Goal: Navigation & Orientation: Find specific page/section

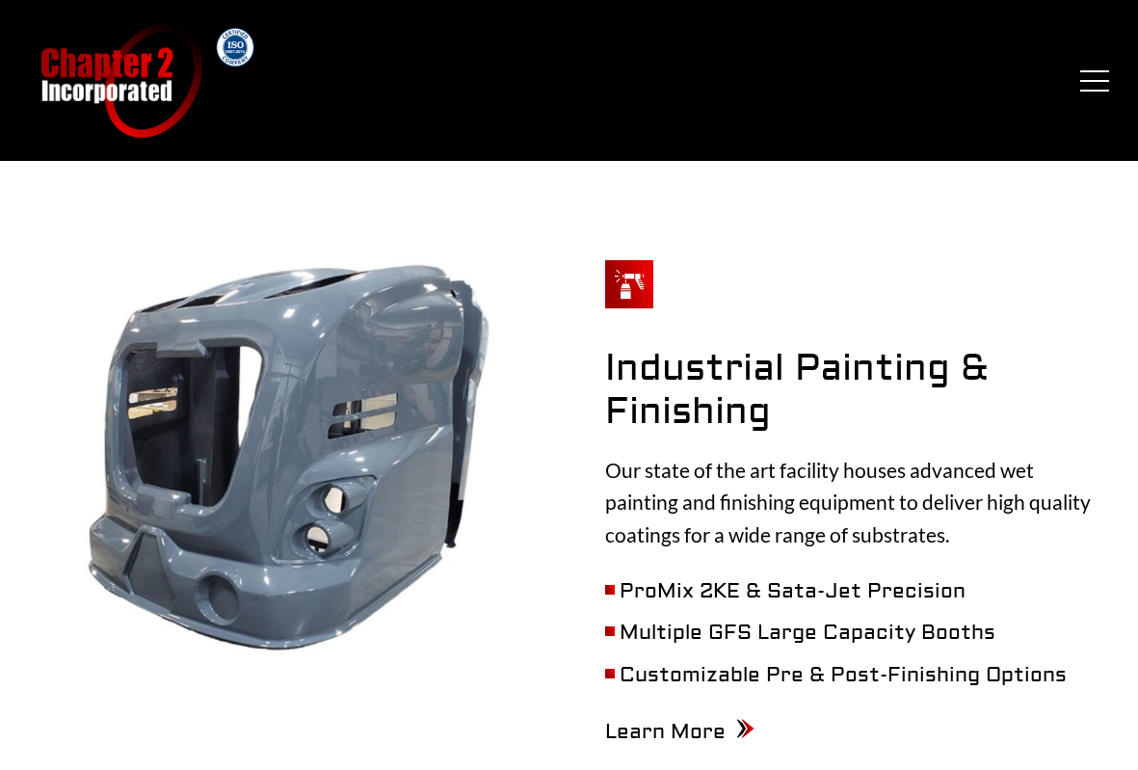
scroll to position [2698, 0]
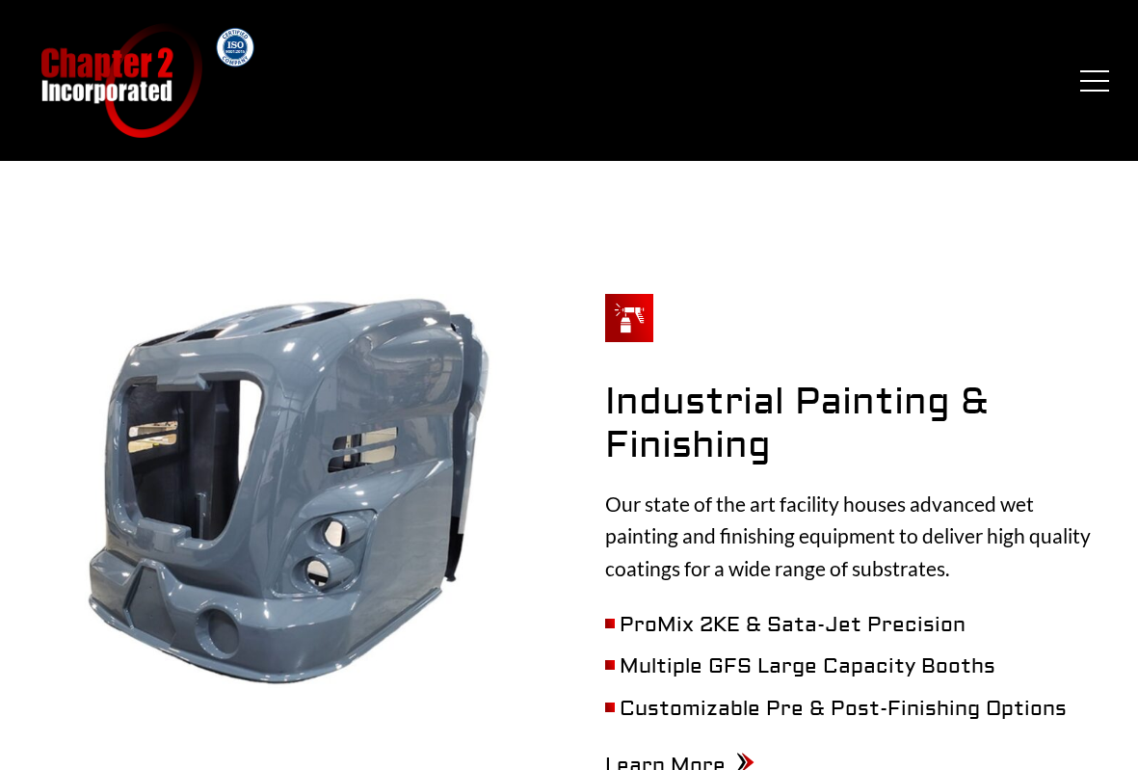
click at [1092, 80] on button "Menu" at bounding box center [1094, 80] width 29 height 21
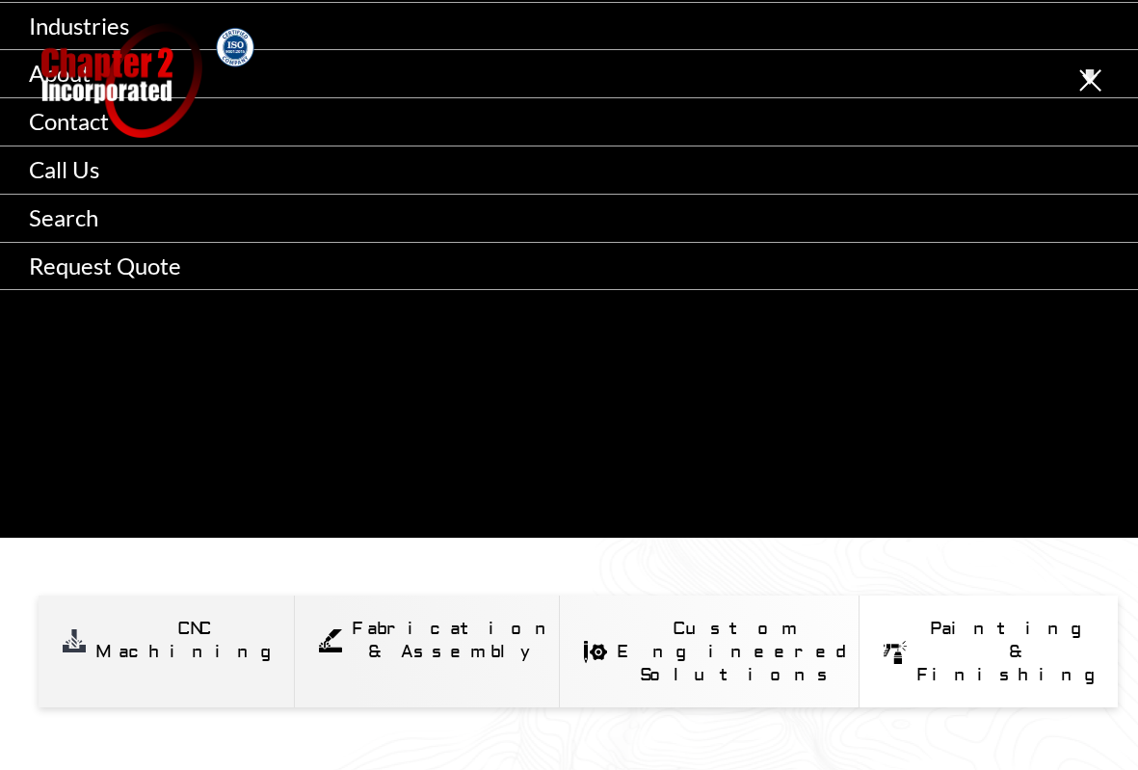
scroll to position [0, 0]
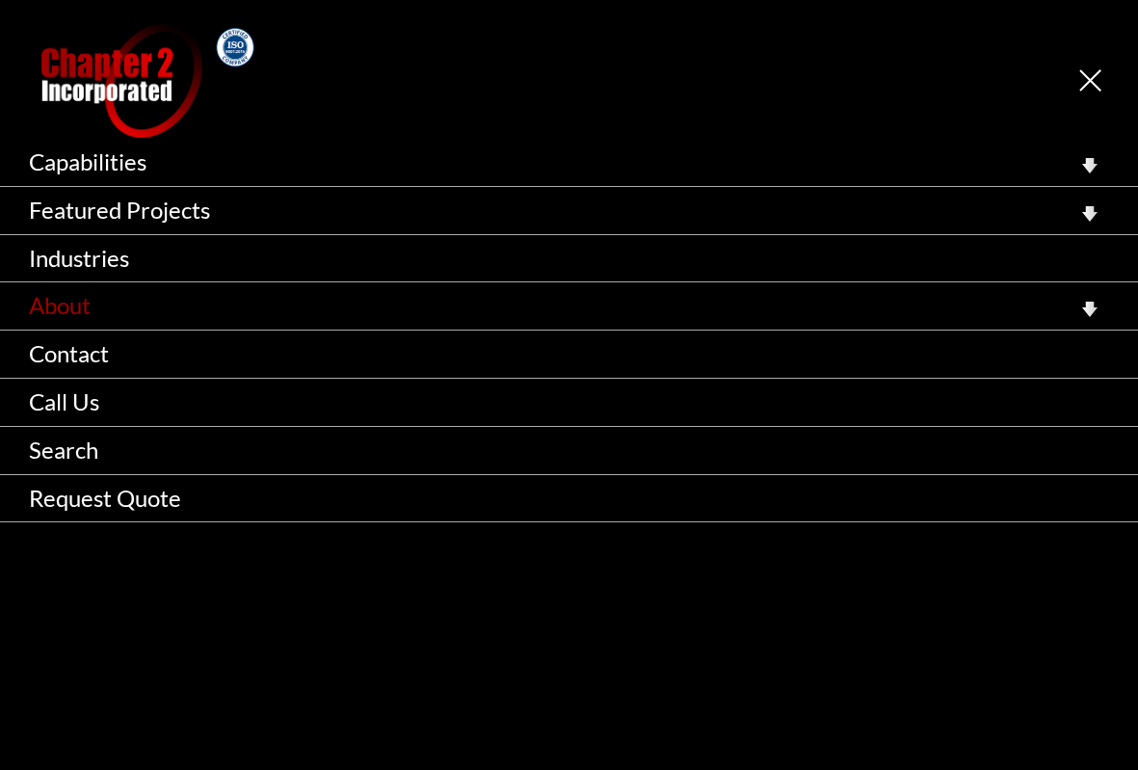
click at [86, 308] on link "About" at bounding box center [569, 305] width 1138 height 47
click at [1083, 304] on icon at bounding box center [1089, 309] width 15 height 15
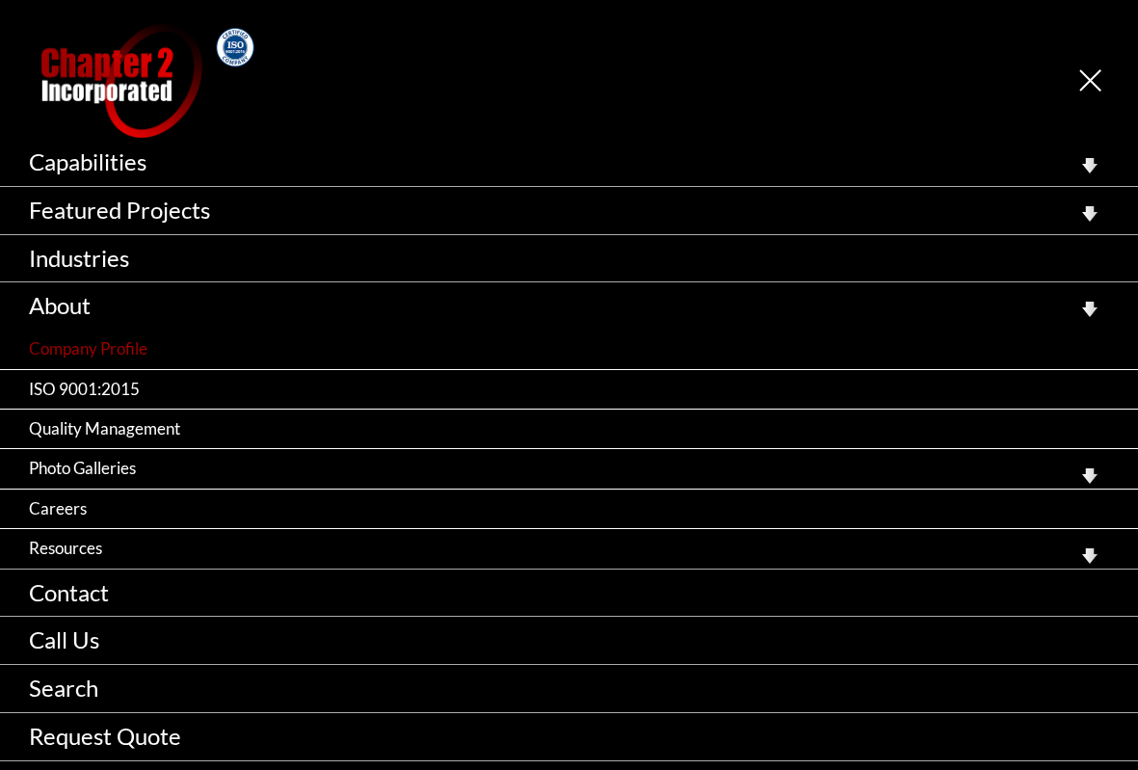
click at [134, 350] on link "Company Profile" at bounding box center [569, 349] width 1138 height 39
